Goal: Check status: Check status

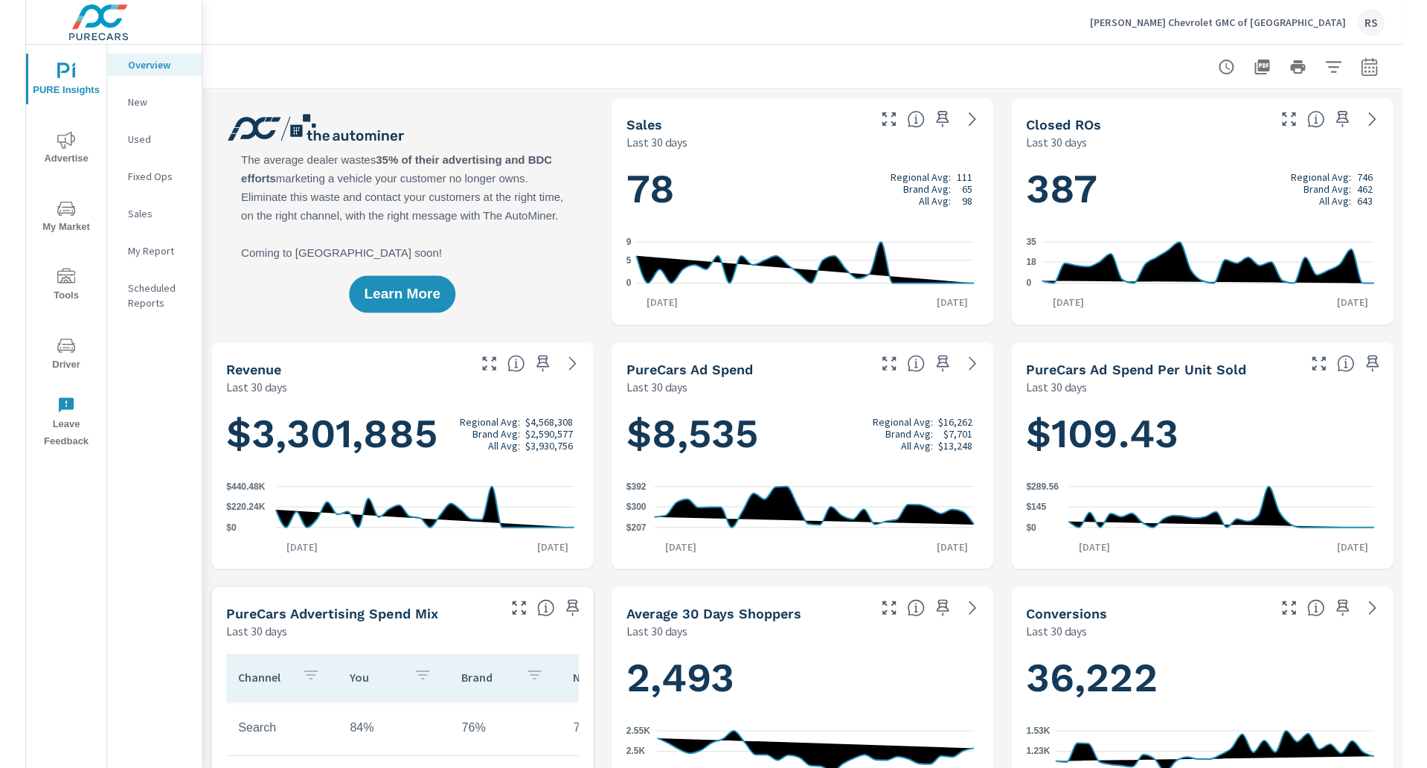
scroll to position [1, 0]
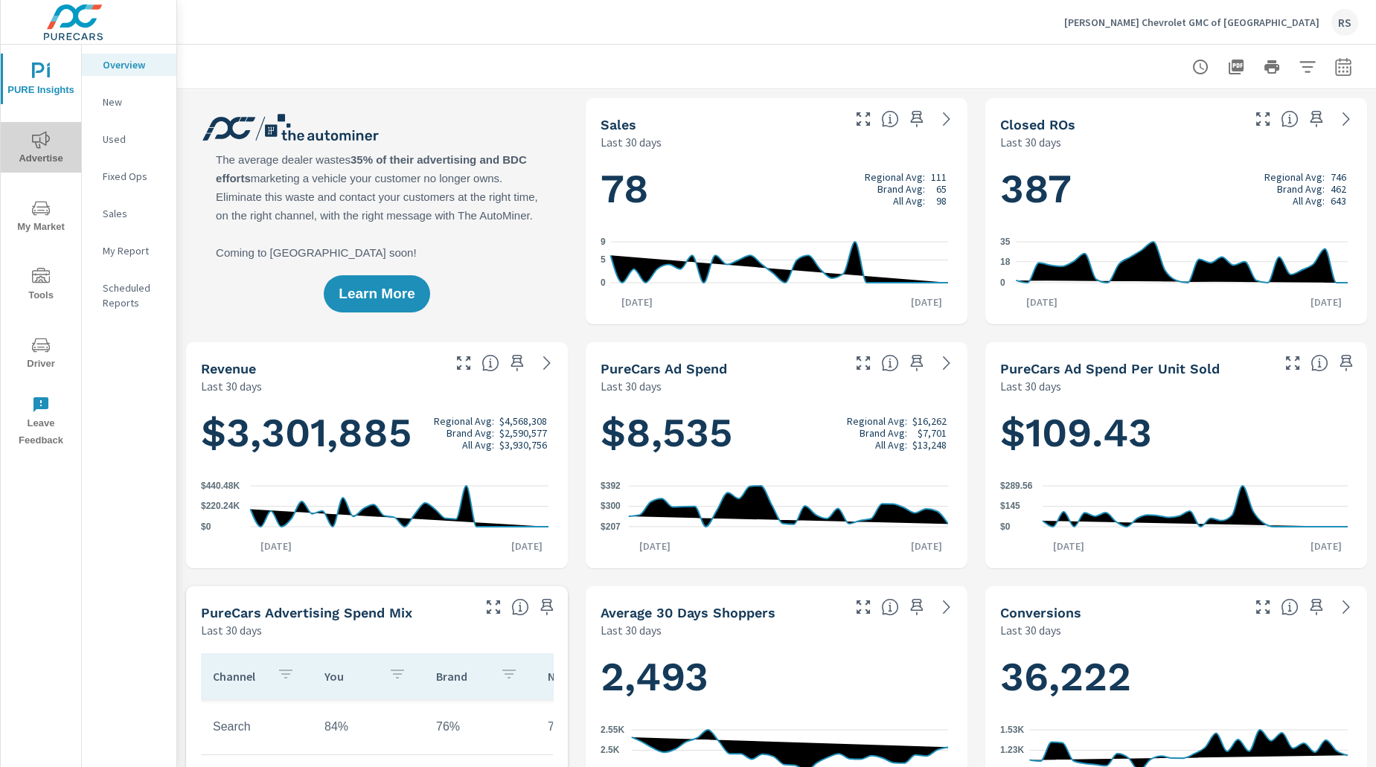
click at [51, 144] on span "Advertise" at bounding box center [40, 149] width 71 height 36
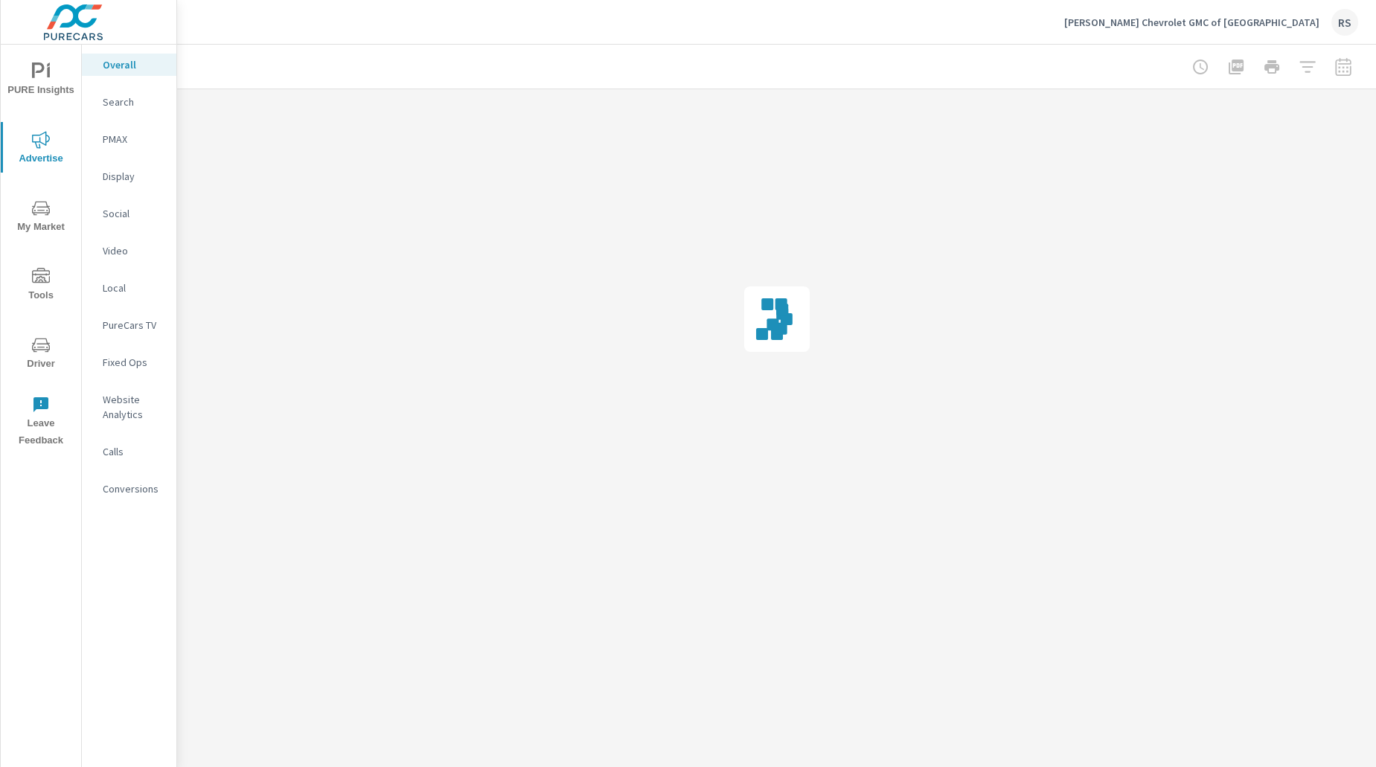
click at [1341, 69] on div at bounding box center [1271, 67] width 173 height 30
click at [1342, 68] on div at bounding box center [1271, 67] width 173 height 30
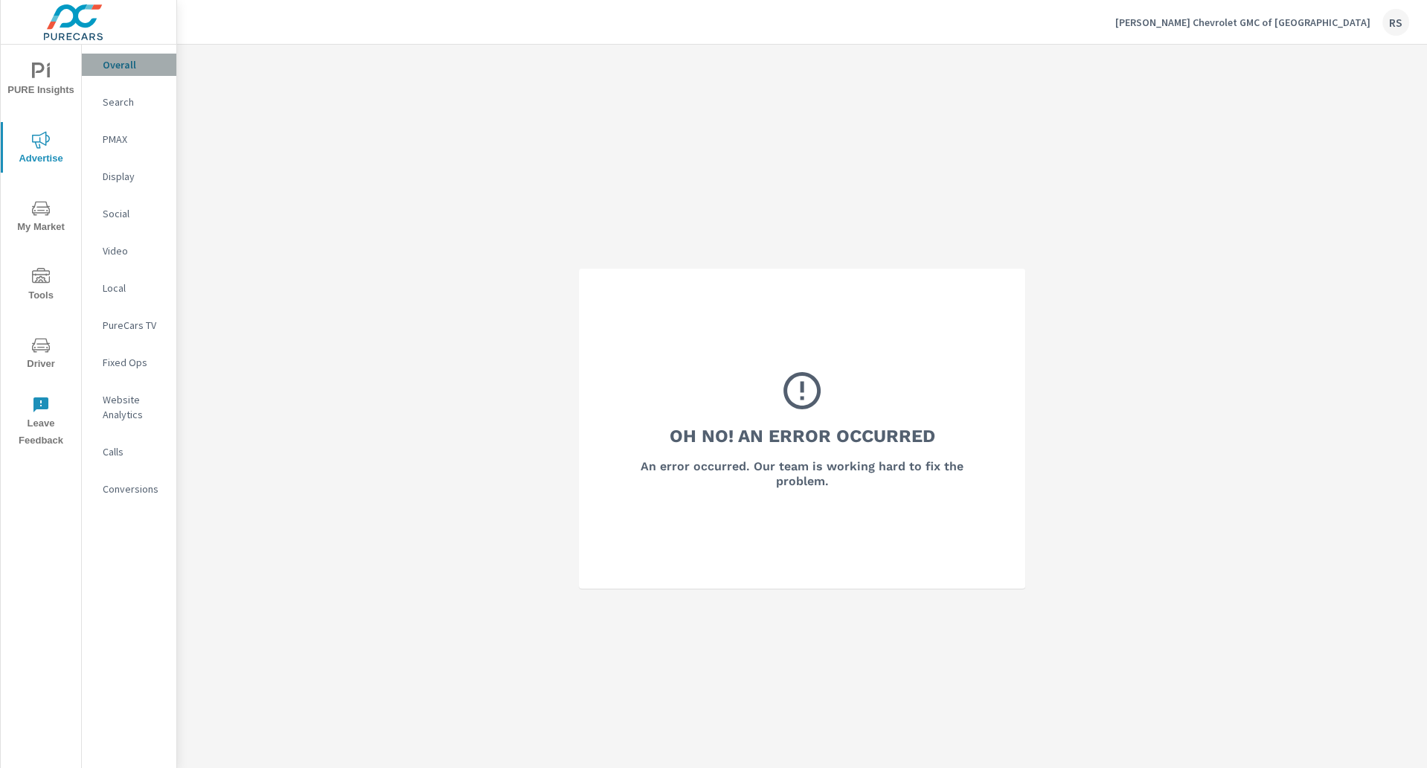
click at [120, 62] on p "Overall" at bounding box center [134, 64] width 62 height 15
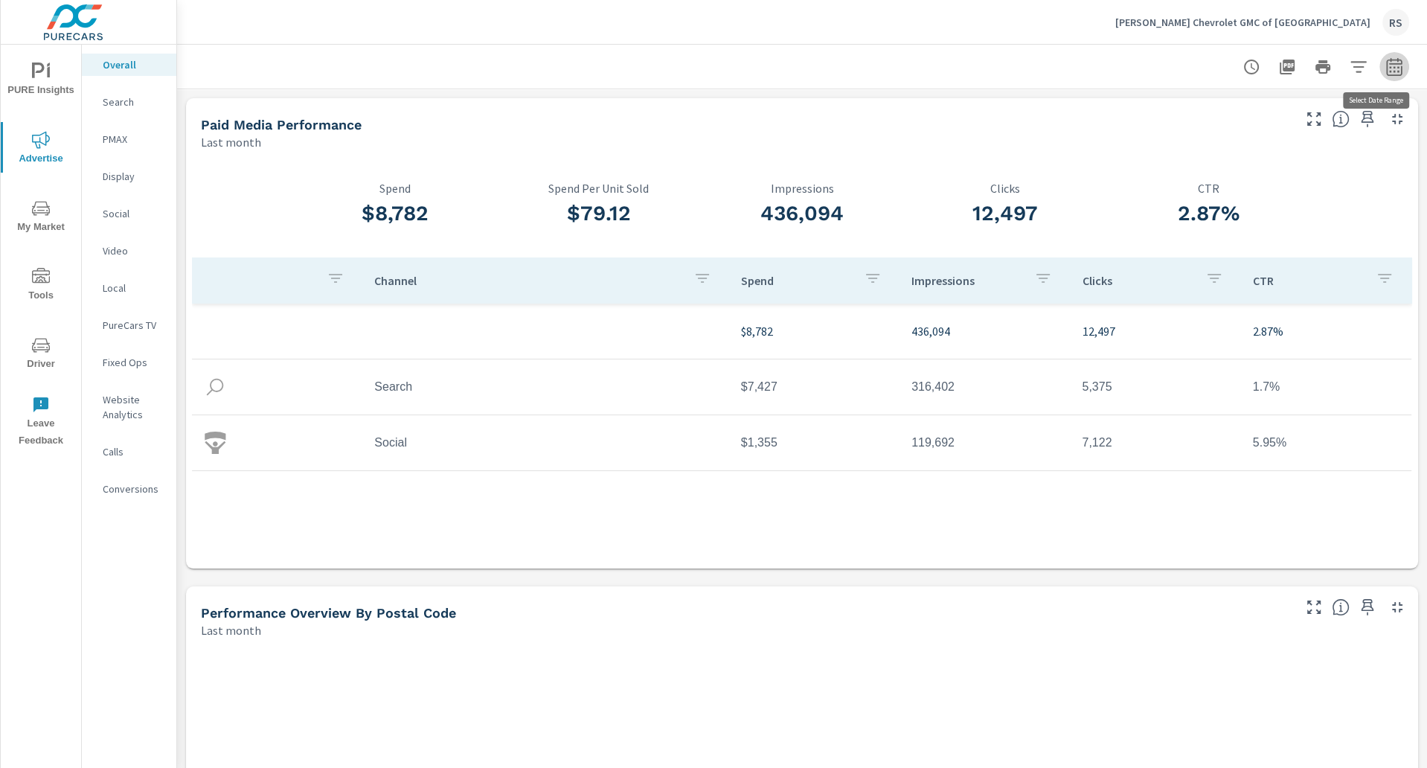
click at [1386, 65] on icon "button" at bounding box center [1395, 67] width 18 height 18
select select "Last month"
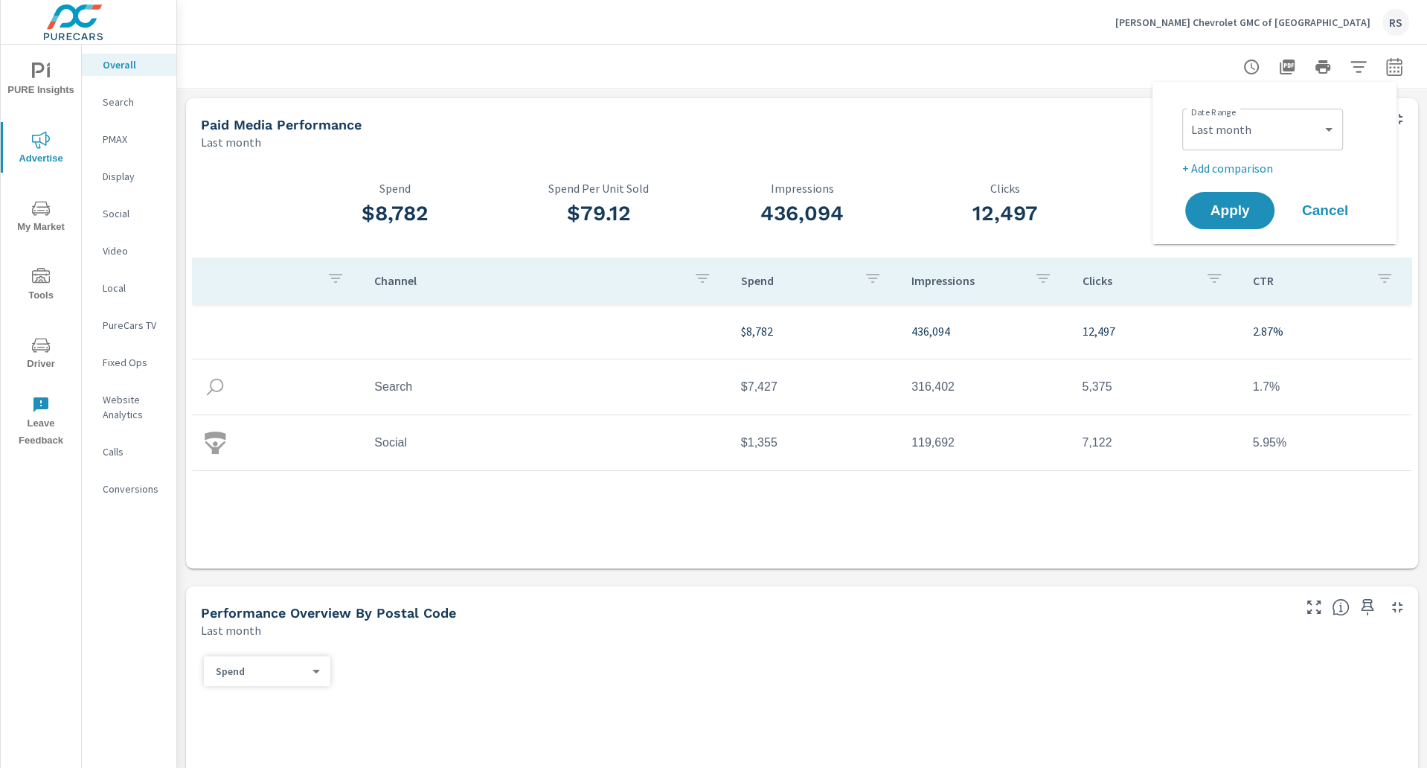
click at [1248, 164] on p "+ Add comparison" at bounding box center [1277, 168] width 190 height 18
select select "Previous period"
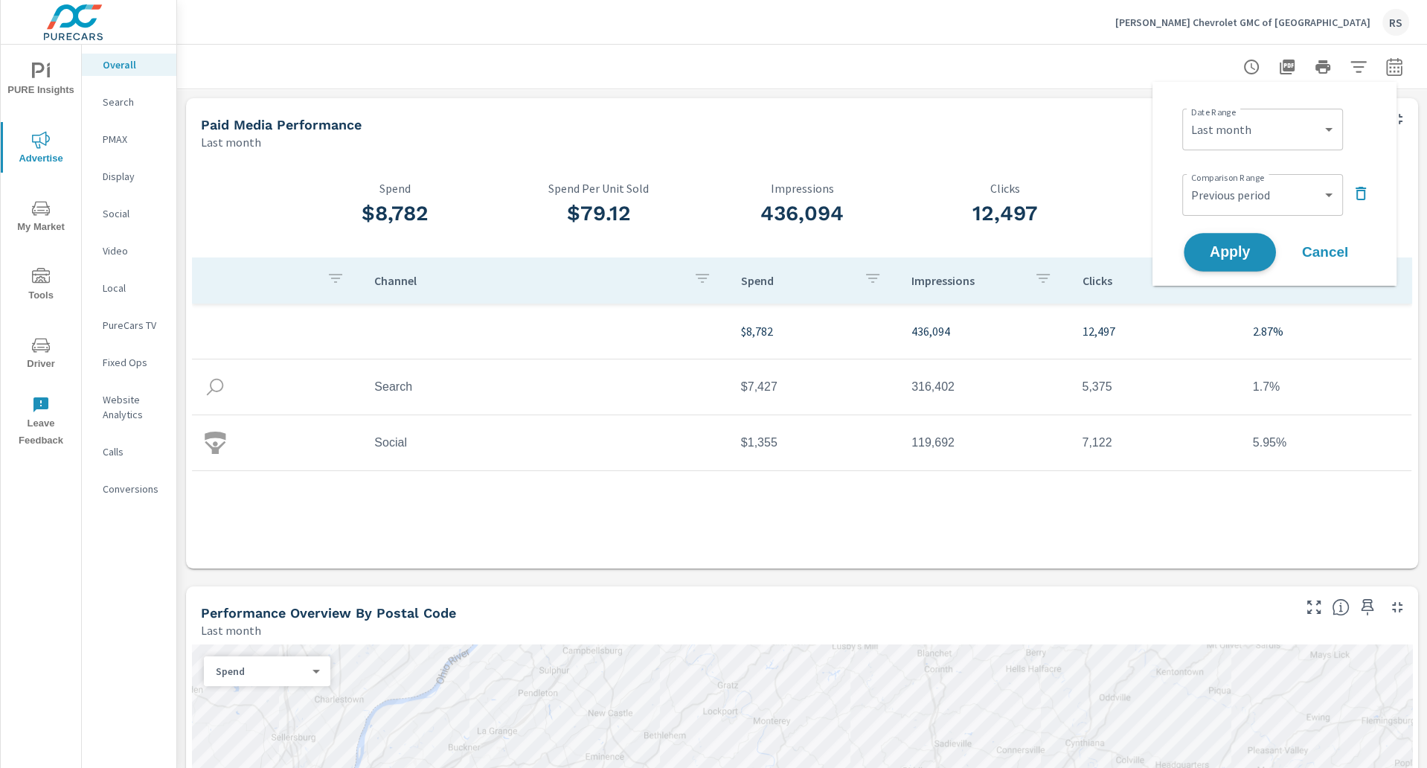
click at [1244, 255] on span "Apply" at bounding box center [1230, 253] width 61 height 14
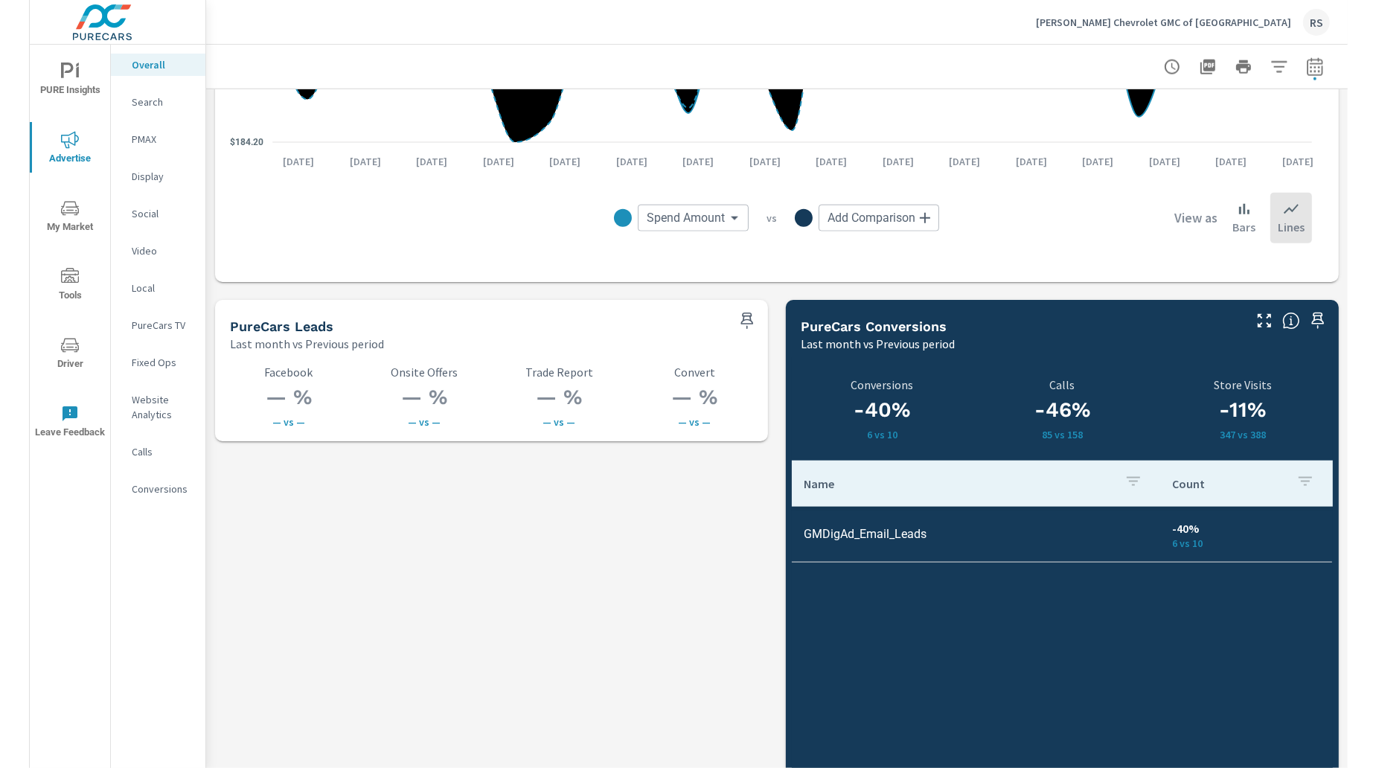
scroll to position [1883, 0]
